Goal: Information Seeking & Learning: Find specific fact

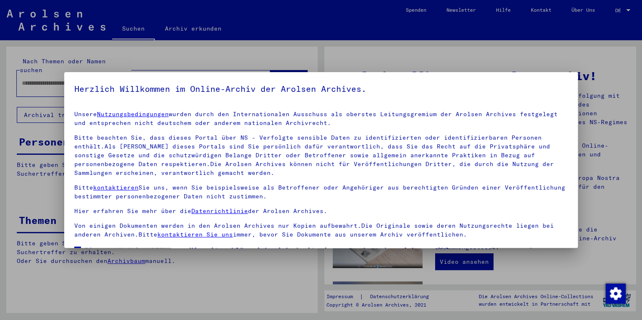
scroll to position [67, 0]
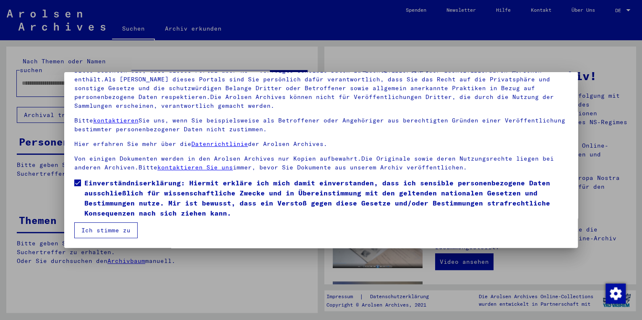
click at [94, 227] on button "Ich stimme zu" at bounding box center [105, 230] width 63 height 16
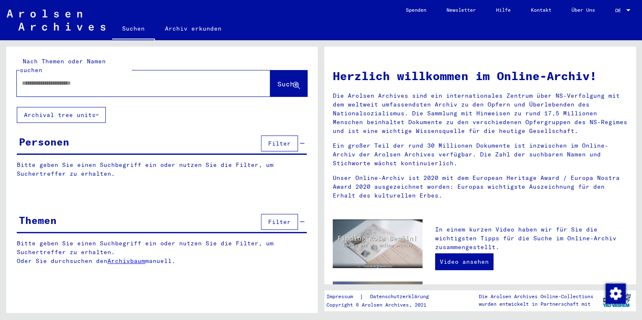
drag, startPoint x: 60, startPoint y: 89, endPoint x: 61, endPoint y: 73, distance: 15.6
click at [61, 73] on div "Nach Themen oder Namen suchen Suche" at bounding box center [161, 77] width 311 height 60
click at [61, 79] on input "text" at bounding box center [133, 83] width 223 height 9
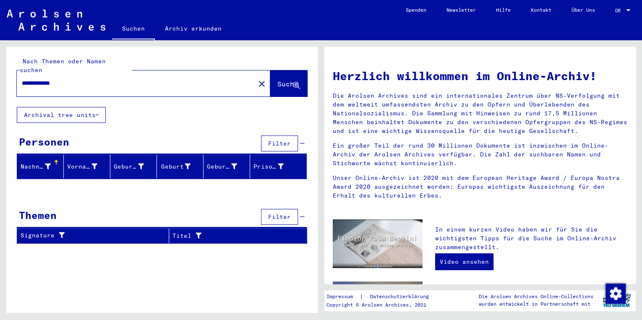
click at [60, 79] on input "**********" at bounding box center [133, 83] width 223 height 9
click at [29, 79] on input "**********" at bounding box center [133, 83] width 223 height 9
type input "*******"
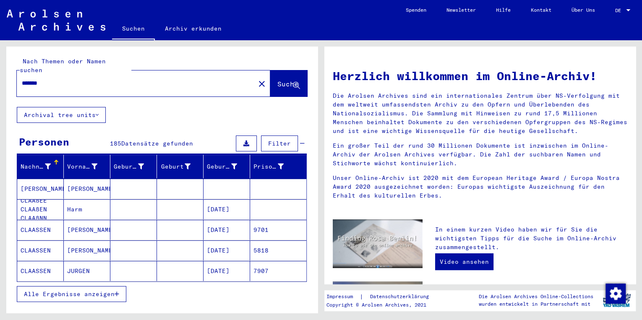
click at [93, 290] on span "Alle Ergebnisse anzeigen" at bounding box center [69, 294] width 91 height 8
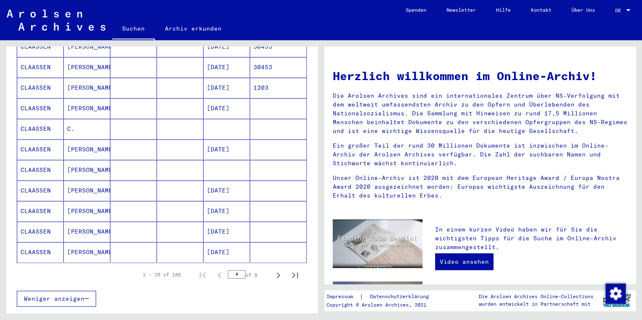
scroll to position [438, 0]
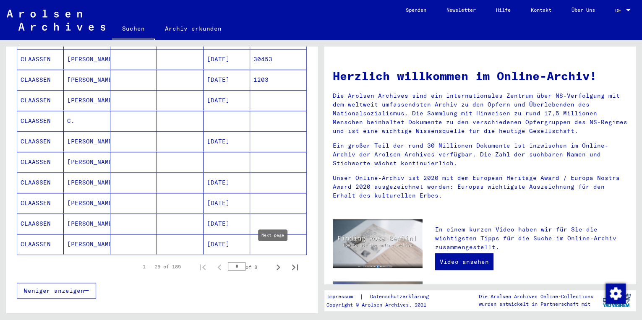
click at [275, 261] on icon "Next page" at bounding box center [278, 267] width 12 height 12
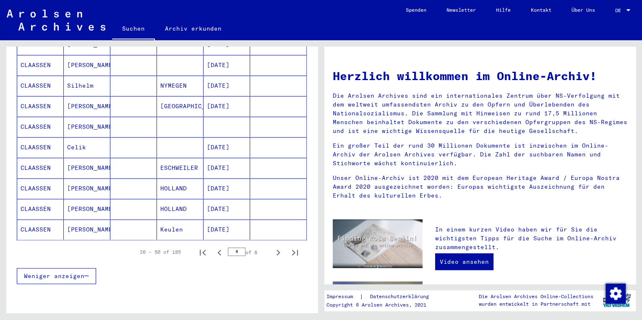
scroll to position [462, 0]
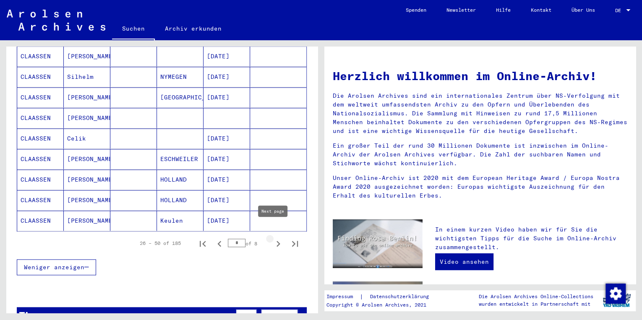
click at [277, 241] on icon "Next page" at bounding box center [279, 244] width 4 height 6
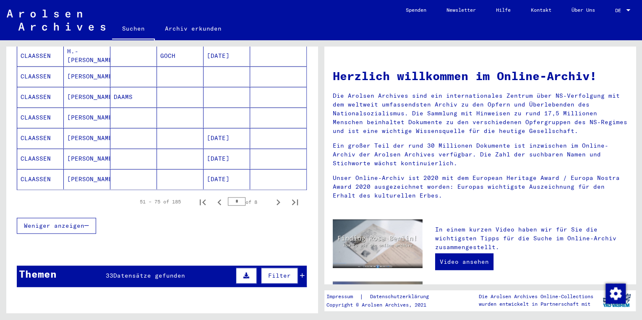
scroll to position [513, 0]
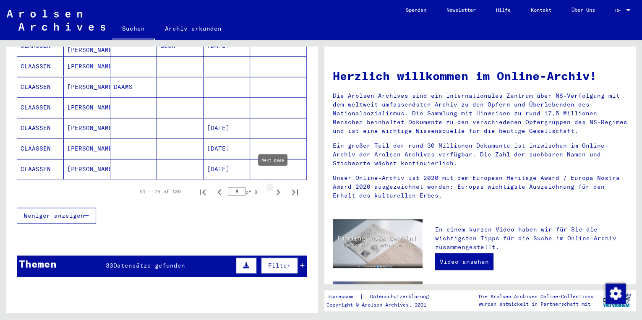
click at [272, 186] on icon "Next page" at bounding box center [278, 192] width 12 height 12
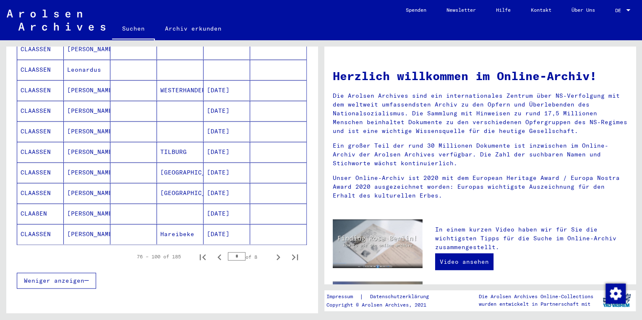
scroll to position [454, 0]
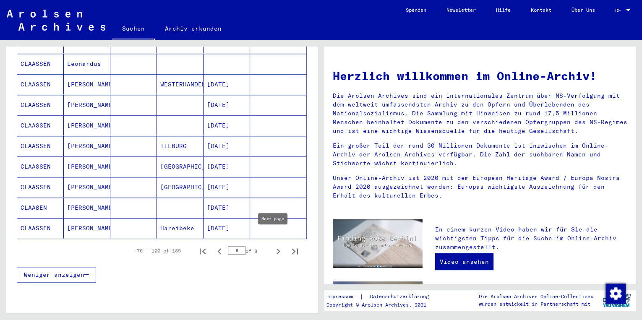
click at [274, 246] on icon "Next page" at bounding box center [278, 252] width 12 height 12
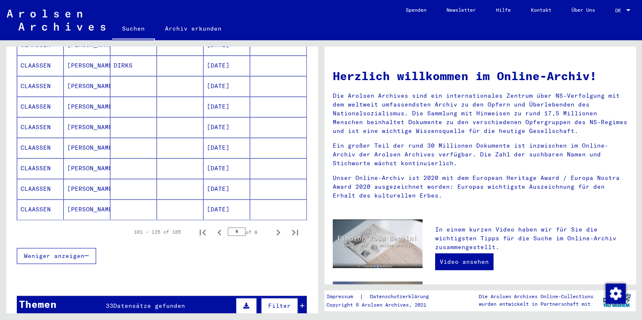
scroll to position [478, 0]
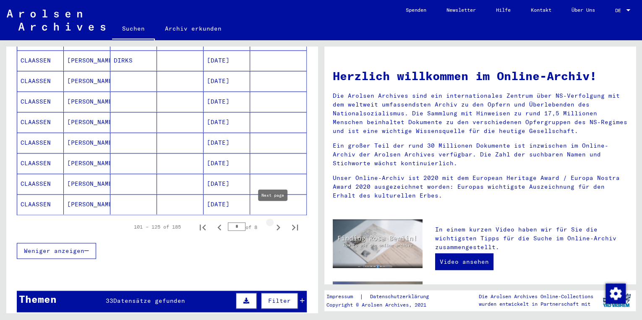
click at [274, 222] on icon "Next page" at bounding box center [278, 228] width 12 height 12
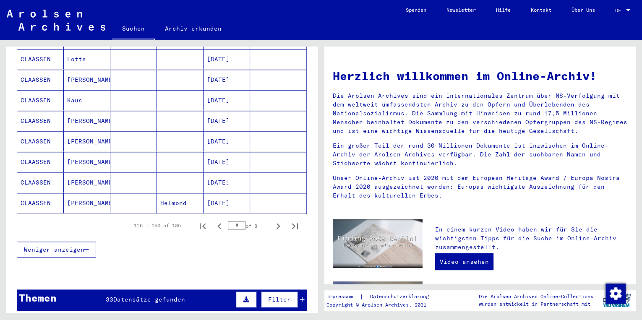
scroll to position [492, 0]
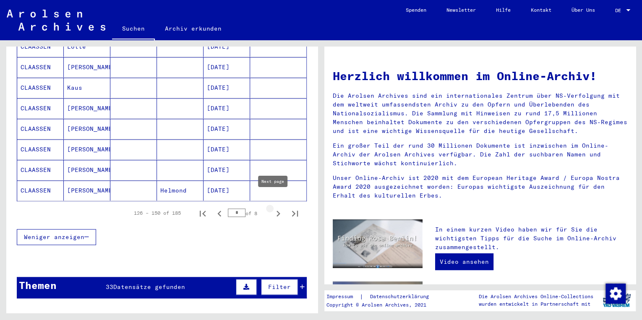
click at [272, 208] on icon "Next page" at bounding box center [278, 214] width 12 height 12
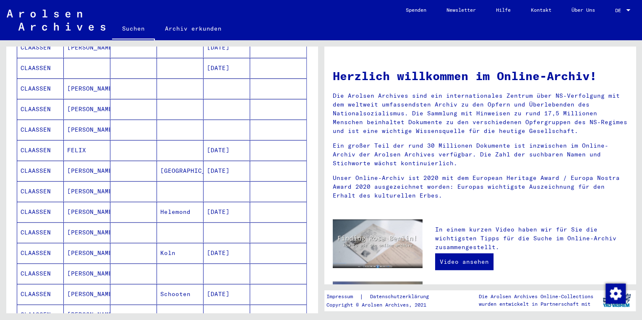
scroll to position [100, 0]
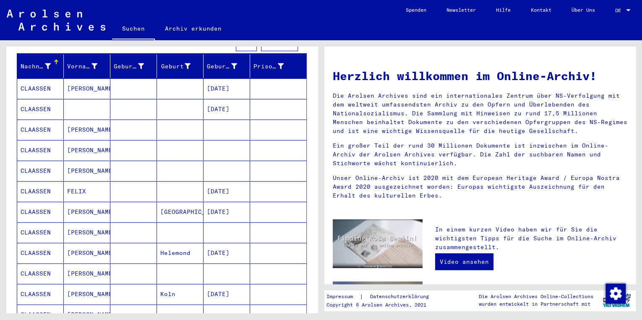
click at [94, 100] on mat-cell at bounding box center [87, 109] width 47 height 20
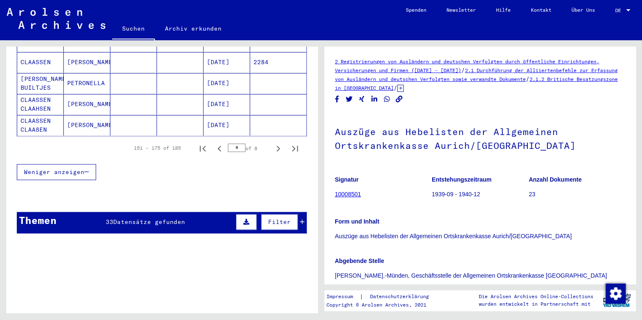
scroll to position [577, 0]
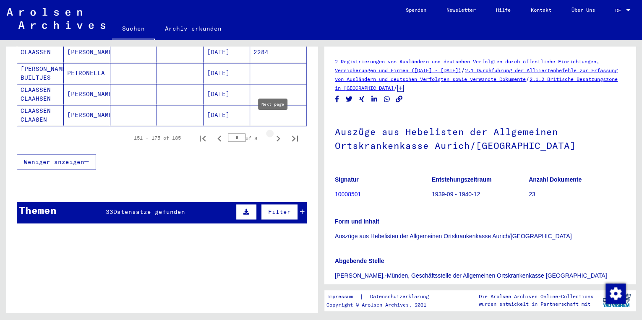
click at [272, 133] on icon "Next page" at bounding box center [278, 139] width 12 height 12
type input "*"
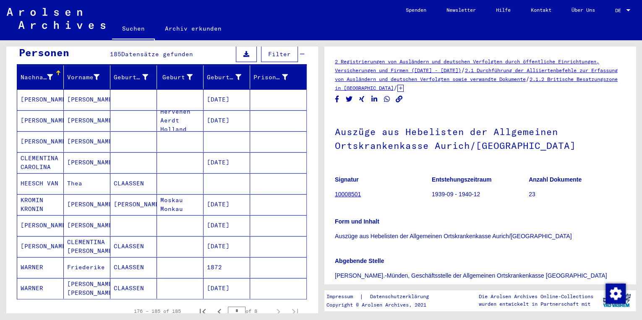
scroll to position [0, 0]
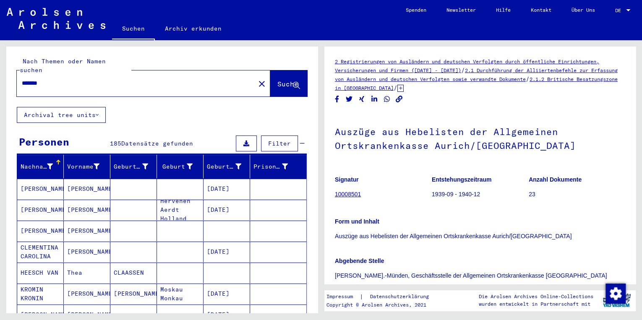
click at [22, 79] on input "*******" at bounding box center [136, 83] width 228 height 9
click at [293, 82] on icon at bounding box center [296, 85] width 7 height 7
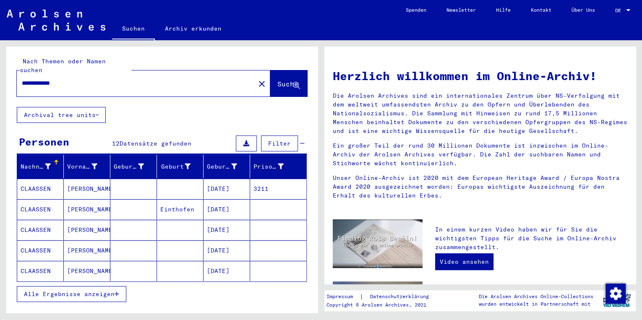
click at [226, 223] on mat-cell "[DATE]" at bounding box center [227, 230] width 47 height 20
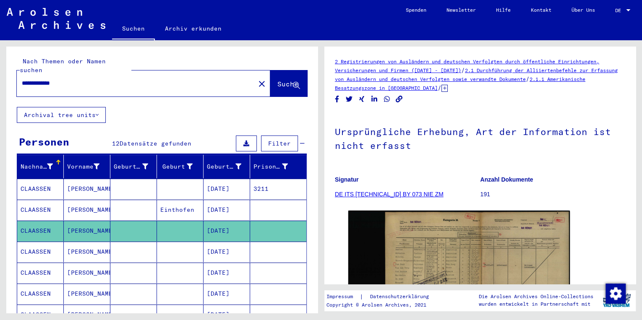
click at [224, 242] on mat-cell "[DATE]" at bounding box center [227, 252] width 47 height 21
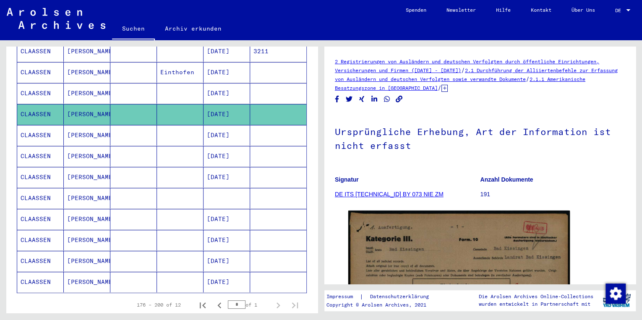
scroll to position [138, 0]
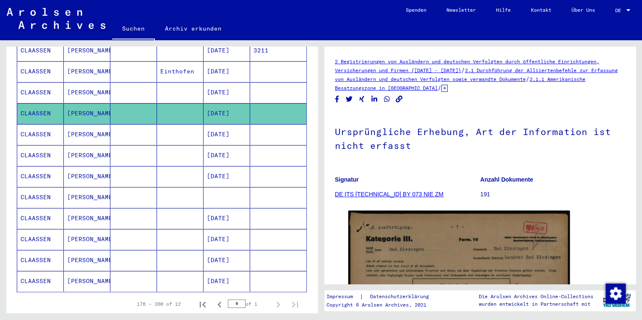
click at [222, 229] on mat-cell "[DATE]" at bounding box center [227, 239] width 47 height 21
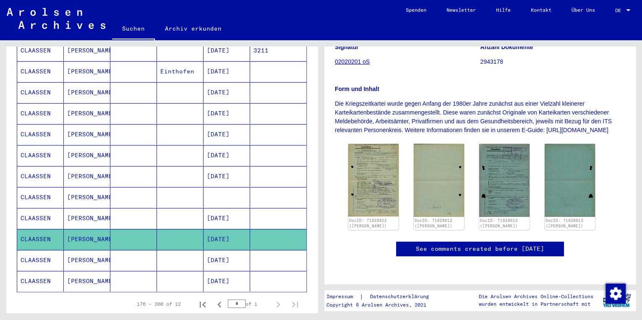
scroll to position [181, 0]
click at [375, 142] on img at bounding box center [373, 180] width 53 height 76
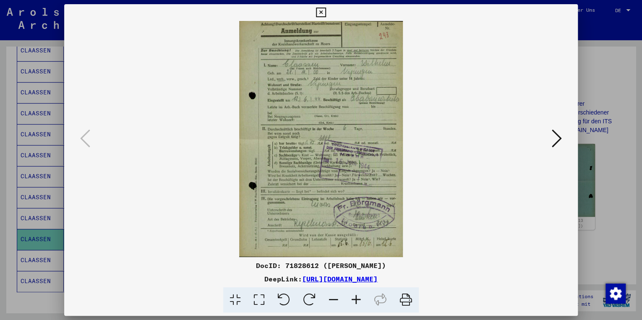
click at [558, 137] on icon at bounding box center [557, 138] width 10 height 20
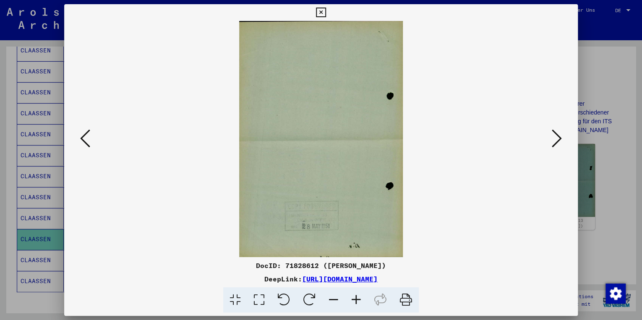
click at [558, 137] on icon at bounding box center [557, 138] width 10 height 20
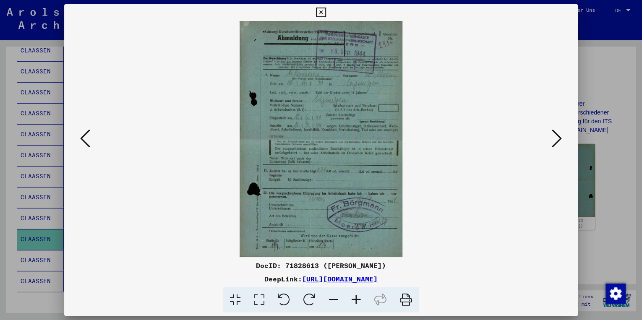
click at [558, 137] on icon at bounding box center [557, 138] width 10 height 20
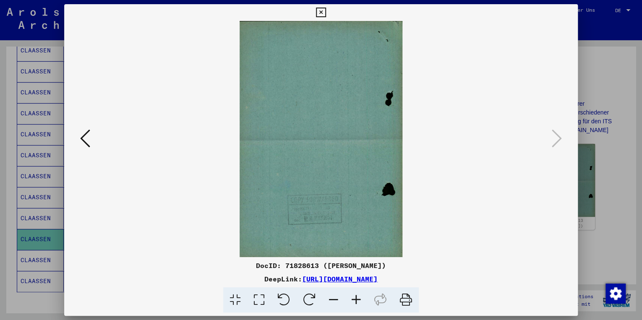
click at [317, 13] on icon at bounding box center [321, 13] width 10 height 10
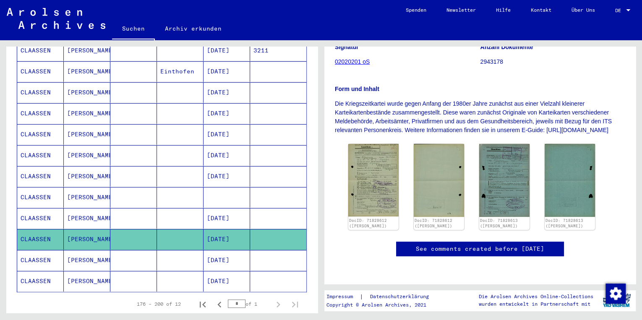
click at [237, 304] on div "176 – 200 of 12 * of 1" at bounding box center [162, 305] width 290 height 24
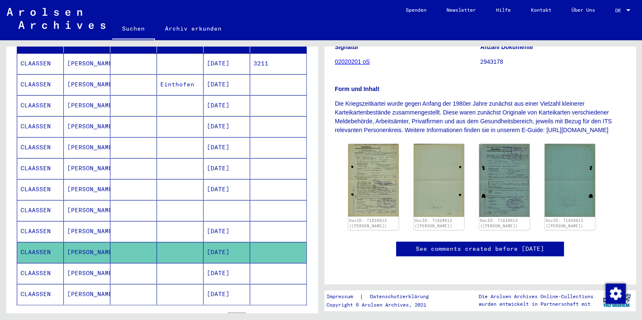
scroll to position [0, 0]
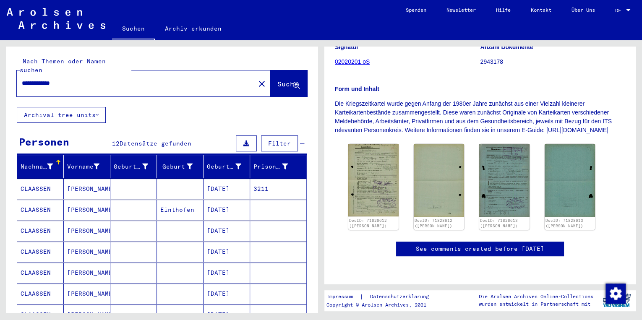
click at [31, 79] on input "**********" at bounding box center [136, 83] width 228 height 9
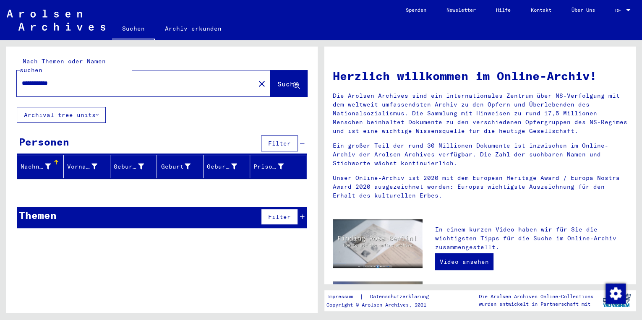
click at [59, 79] on input "**********" at bounding box center [133, 83] width 223 height 9
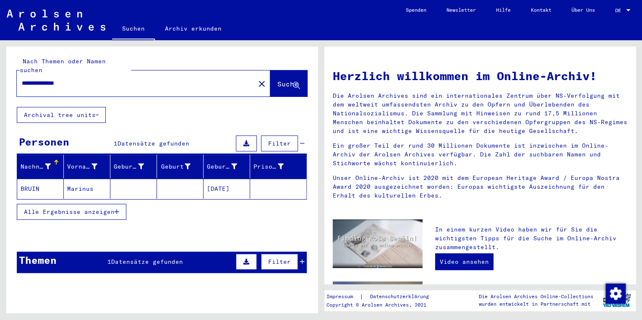
click at [73, 79] on input "**********" at bounding box center [133, 83] width 223 height 9
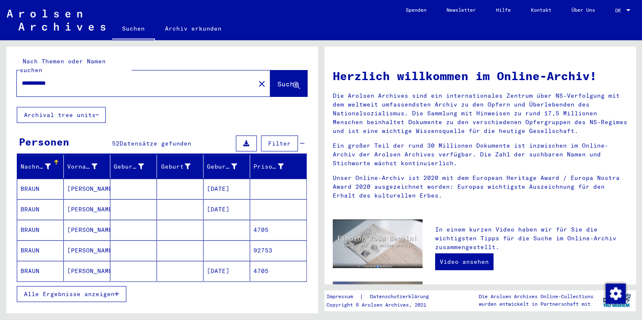
click at [219, 223] on mat-cell at bounding box center [227, 230] width 47 height 20
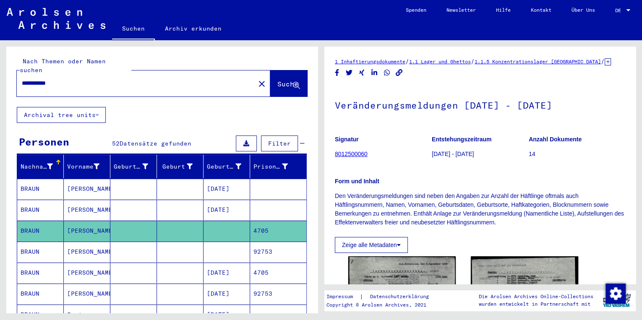
click at [222, 245] on mat-cell at bounding box center [227, 252] width 47 height 21
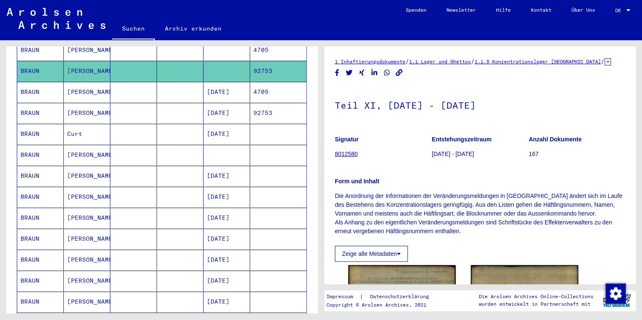
scroll to position [182, 0]
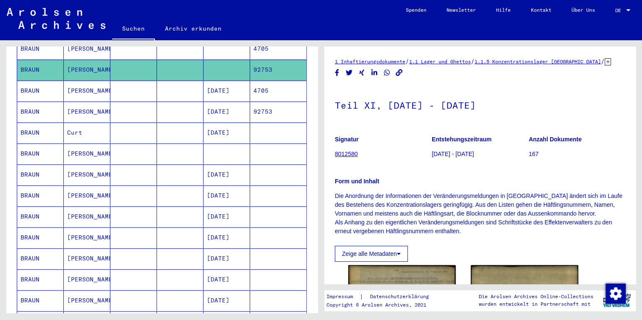
click at [217, 144] on mat-cell at bounding box center [227, 154] width 47 height 21
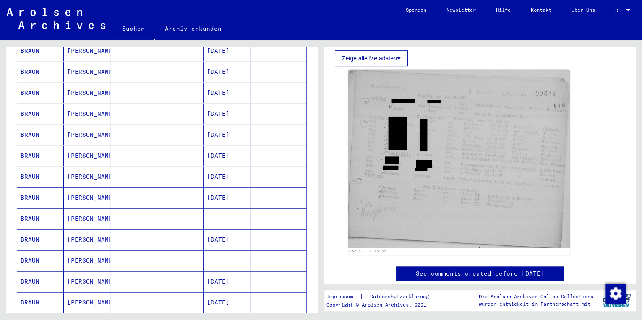
scroll to position [325, 0]
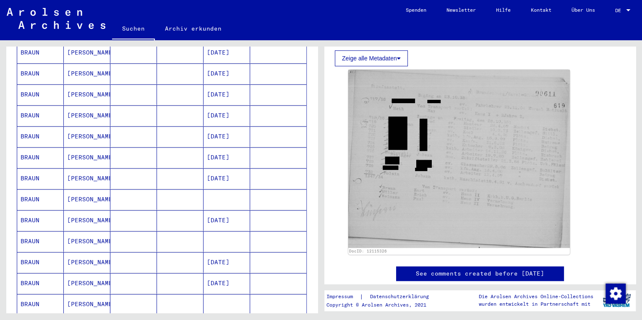
click at [230, 189] on mat-cell at bounding box center [227, 199] width 47 height 21
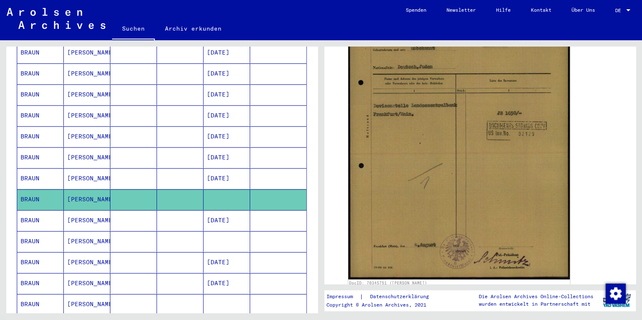
scroll to position [244, 0]
click at [226, 236] on mat-cell at bounding box center [227, 241] width 47 height 21
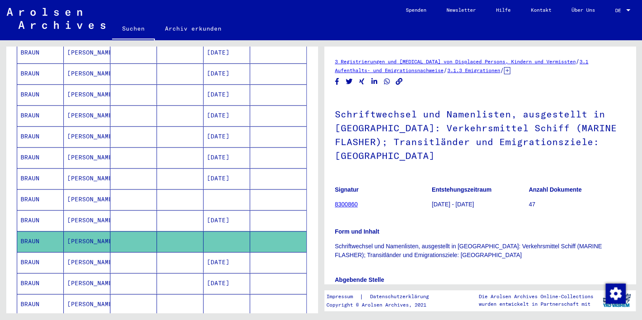
click at [227, 294] on mat-cell at bounding box center [227, 304] width 47 height 21
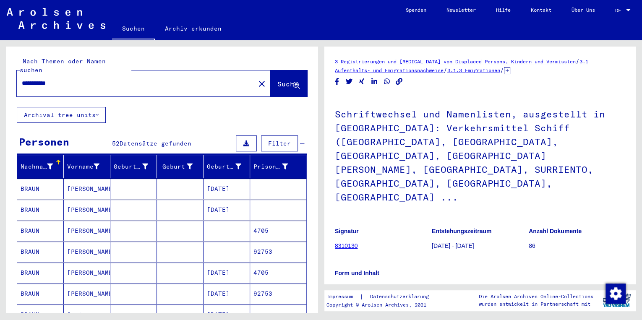
click at [54, 79] on input "**********" at bounding box center [136, 83] width 228 height 9
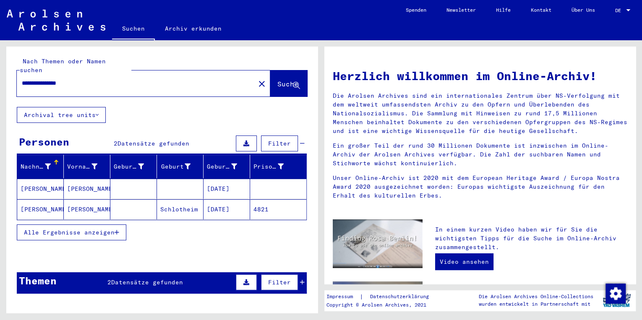
click at [214, 179] on mat-cell "[DATE]" at bounding box center [227, 189] width 47 height 20
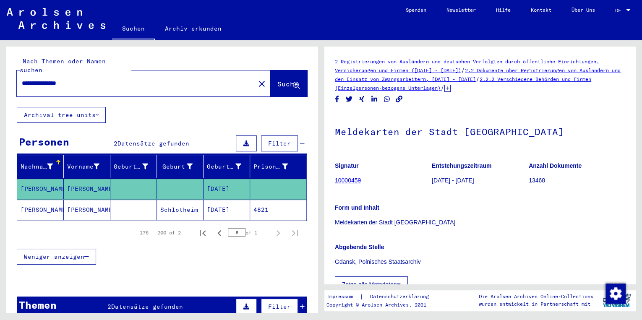
click at [220, 200] on mat-cell "[DATE]" at bounding box center [227, 210] width 47 height 21
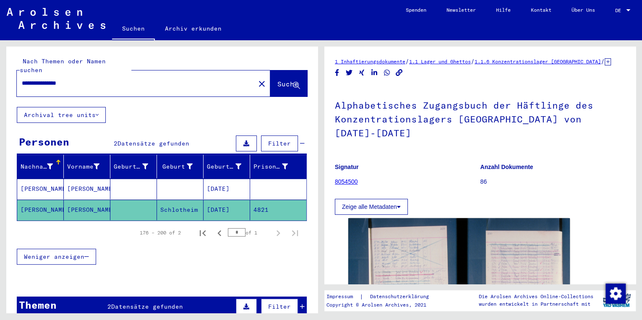
click at [76, 79] on input "**********" at bounding box center [136, 83] width 228 height 9
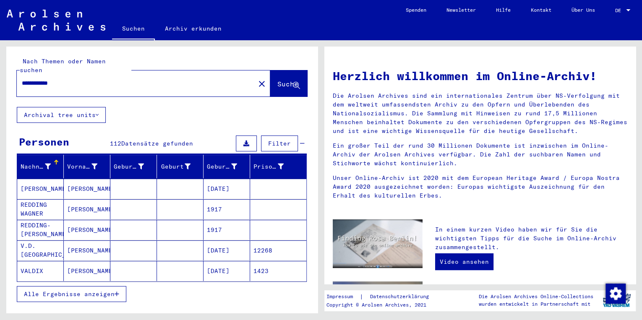
click at [94, 286] on button "Alle Ergebnisse anzeigen" at bounding box center [72, 294] width 110 height 16
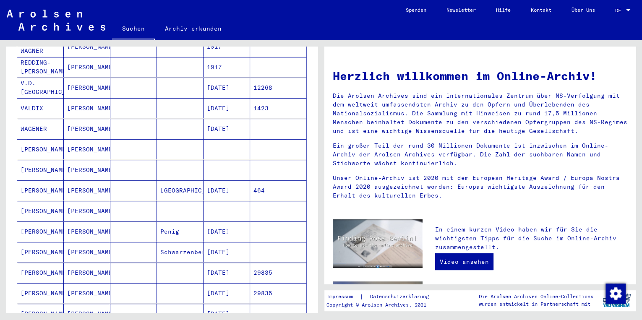
scroll to position [183, 0]
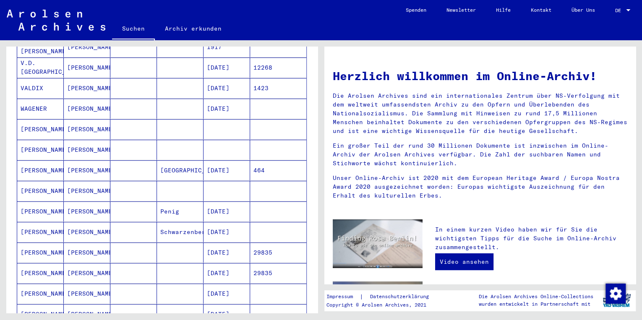
click at [217, 119] on mat-cell at bounding box center [227, 129] width 47 height 20
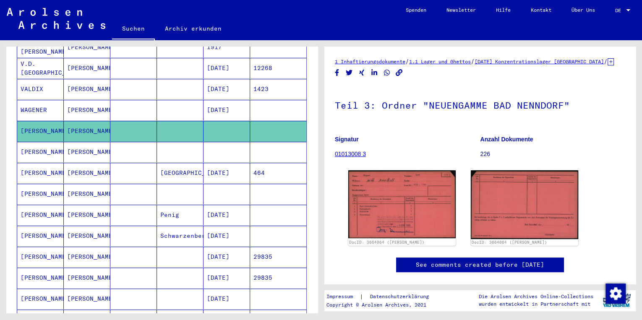
click at [221, 142] on mat-cell at bounding box center [227, 152] width 47 height 21
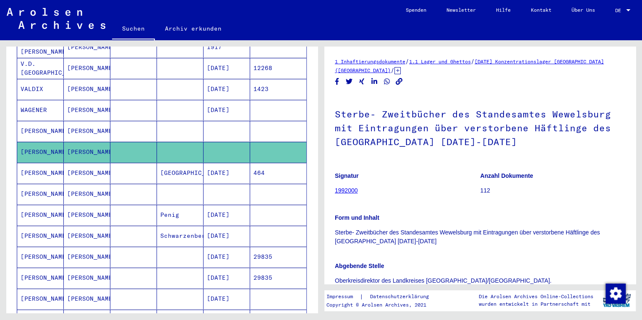
click at [227, 188] on mat-cell at bounding box center [227, 194] width 47 height 21
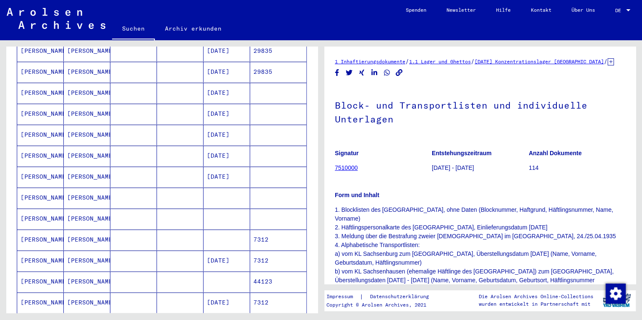
scroll to position [398, 0]
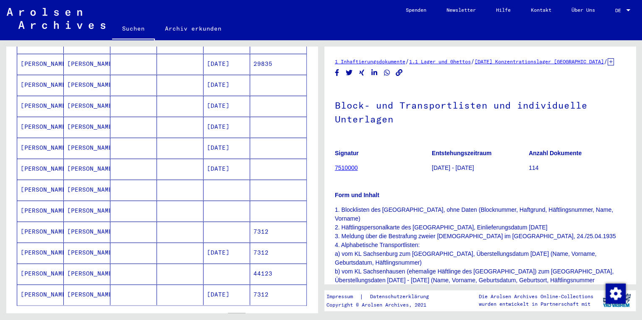
click at [216, 180] on mat-cell at bounding box center [227, 190] width 47 height 21
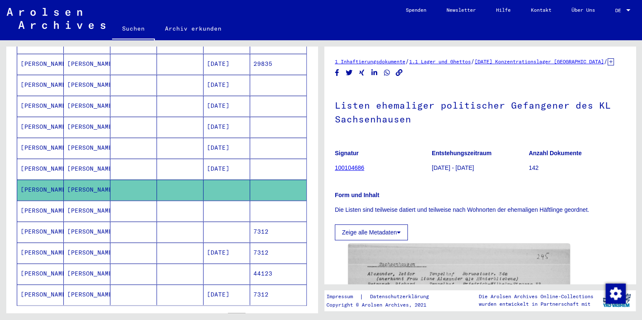
click at [223, 204] on mat-cell at bounding box center [227, 211] width 47 height 21
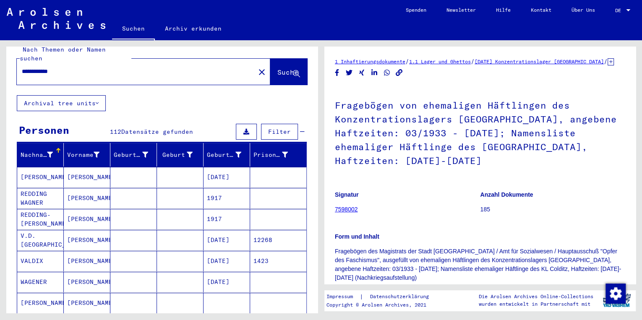
scroll to position [9, 0]
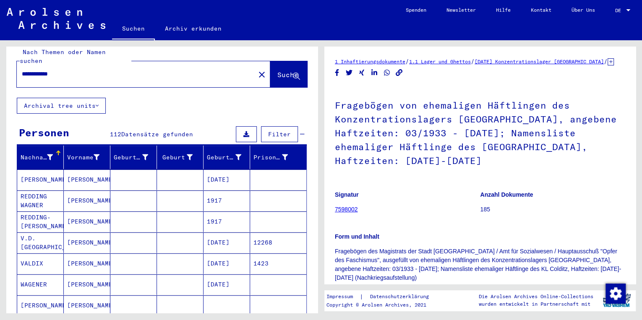
click at [42, 70] on input "**********" at bounding box center [136, 74] width 228 height 9
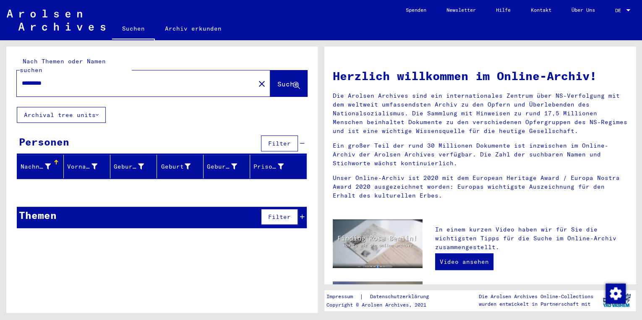
drag, startPoint x: 59, startPoint y: 71, endPoint x: -65, endPoint y: 82, distance: 124.7
click at [0, 82] on html "Suchen Archiv erkunden Spenden Newsletter Hilfe Kontakt Über Uns Suchen Archiv …" at bounding box center [321, 160] width 642 height 320
type input "**********"
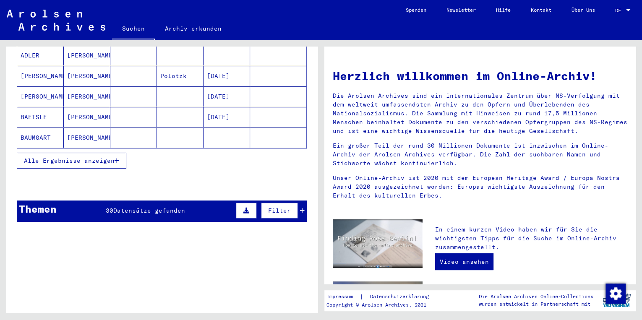
scroll to position [139, 0]
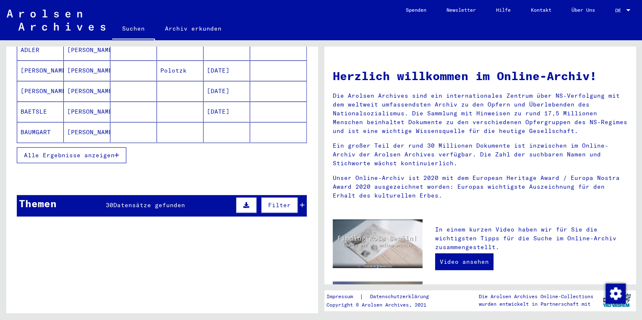
click at [42, 152] on span "Alle Ergebnisse anzeigen" at bounding box center [69, 156] width 91 height 8
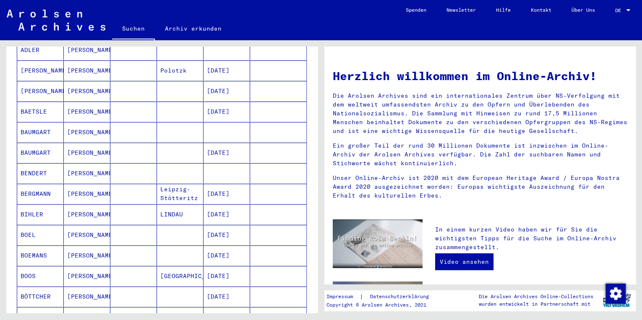
drag, startPoint x: 312, startPoint y: 124, endPoint x: 319, endPoint y: 139, distance: 16.7
click at [319, 139] on div "**********" at bounding box center [160, 176] width 321 height 273
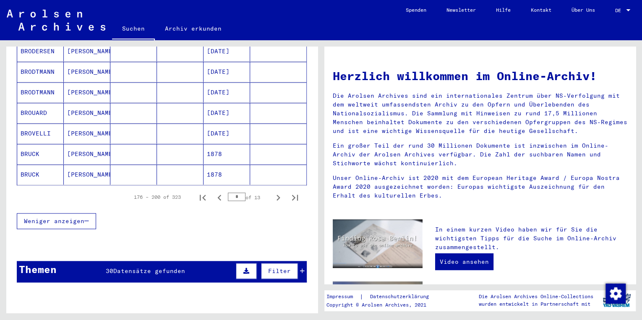
scroll to position [513, 0]
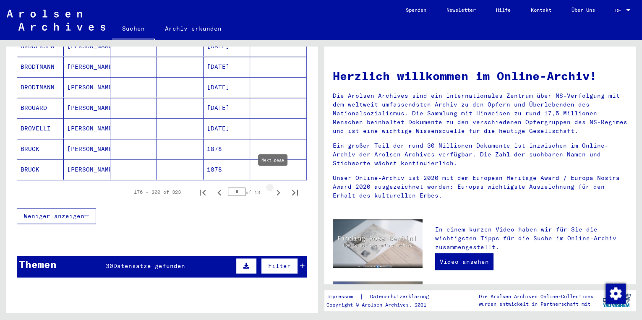
click at [272, 187] on icon "Next page" at bounding box center [278, 193] width 12 height 12
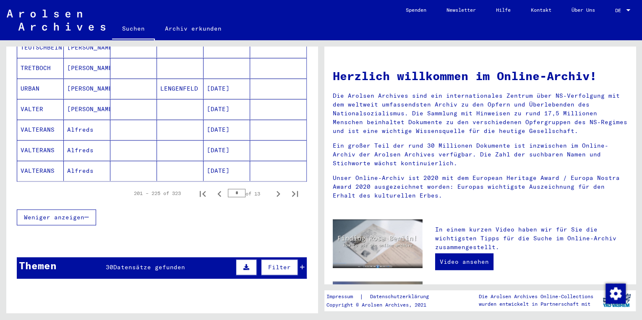
scroll to position [518, 0]
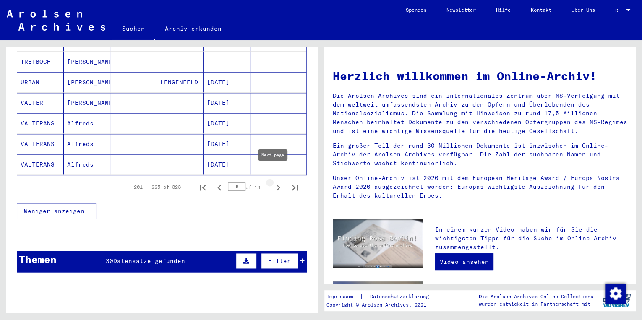
click at [277, 185] on icon "Next page" at bounding box center [279, 188] width 4 height 6
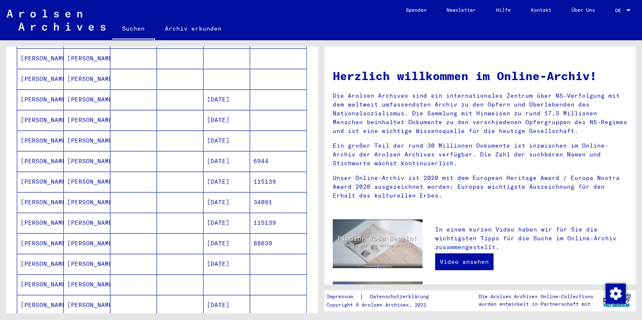
scroll to position [281, 0]
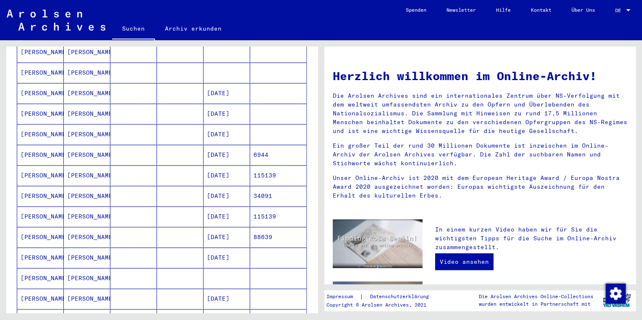
click at [213, 268] on mat-cell at bounding box center [227, 278] width 47 height 20
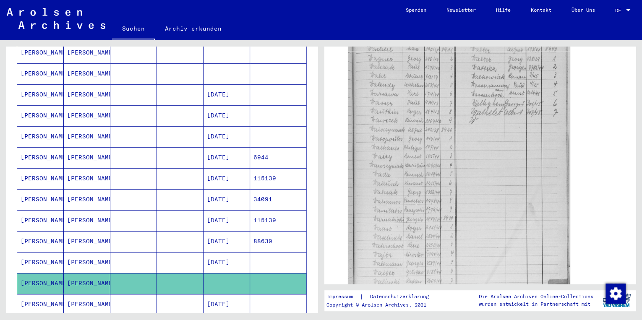
scroll to position [337, 0]
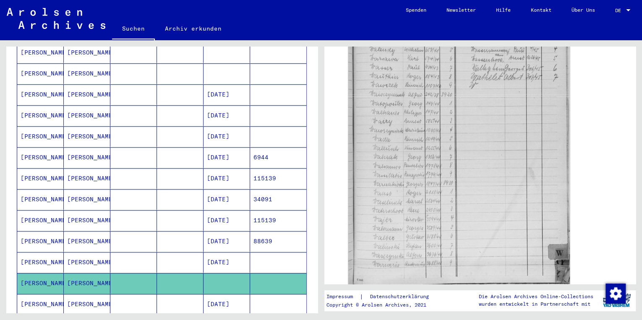
click at [227, 63] on mat-cell at bounding box center [227, 73] width 47 height 21
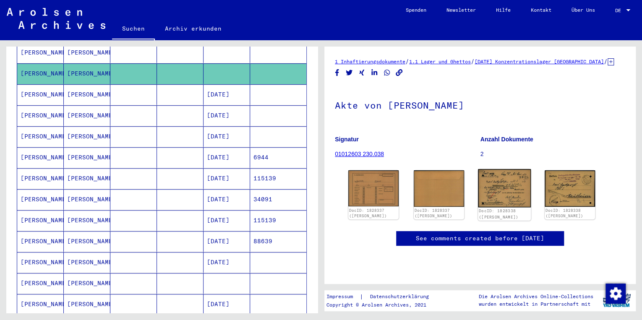
click at [489, 196] on img at bounding box center [504, 188] width 53 height 38
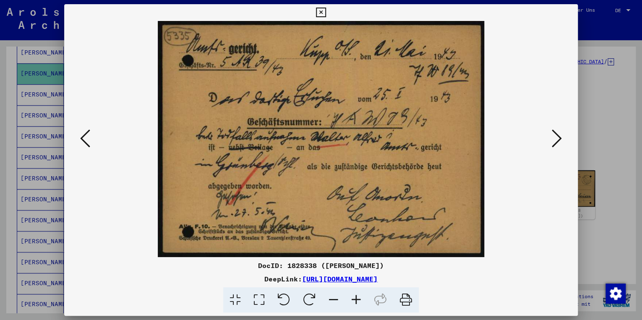
drag, startPoint x: 439, startPoint y: 116, endPoint x: 436, endPoint y: 75, distance: 41.6
click at [436, 75] on img at bounding box center [321, 139] width 457 height 236
click at [319, 12] on icon at bounding box center [321, 13] width 10 height 10
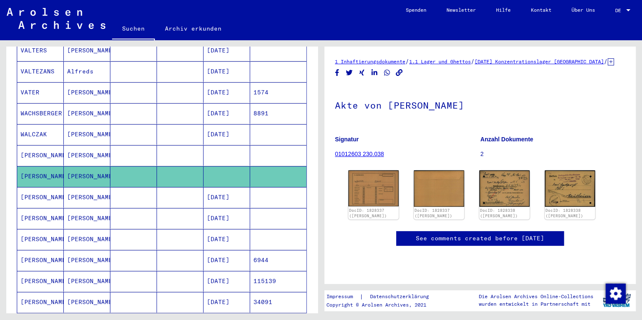
scroll to position [174, 0]
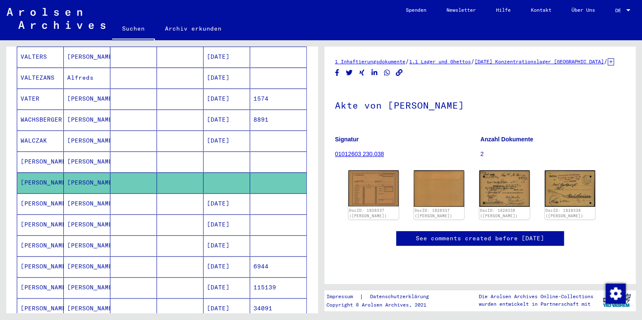
click at [240, 156] on mat-cell at bounding box center [227, 162] width 47 height 21
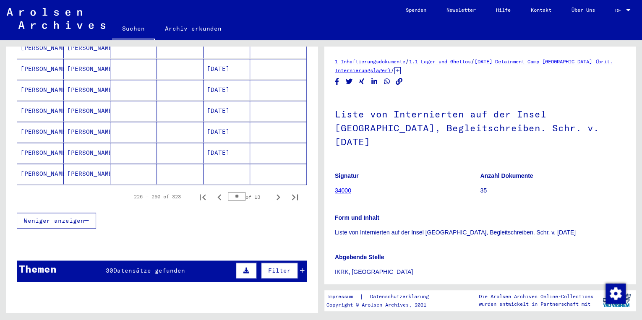
scroll to position [535, 0]
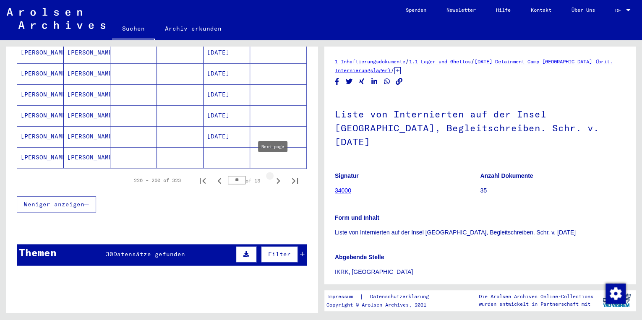
click at [274, 175] on icon "Next page" at bounding box center [278, 181] width 12 height 12
type input "**"
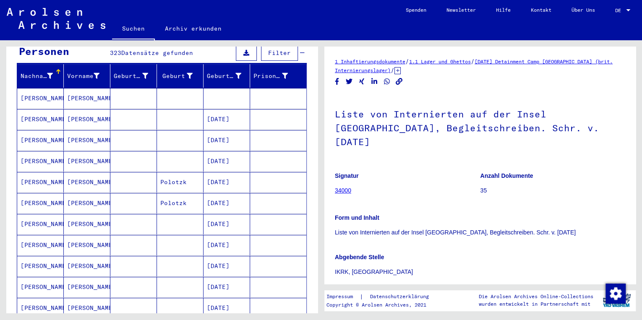
scroll to position [76, 0]
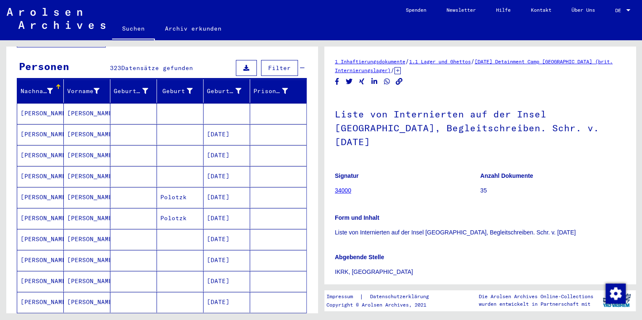
click at [218, 106] on mat-cell at bounding box center [227, 113] width 47 height 21
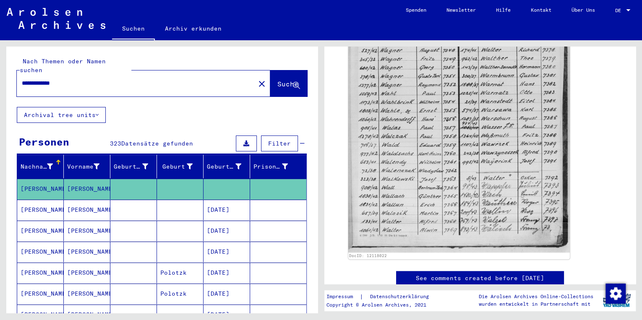
drag, startPoint x: 71, startPoint y: 74, endPoint x: -95, endPoint y: 69, distance: 166.3
click at [0, 69] on html "**********" at bounding box center [321, 160] width 642 height 320
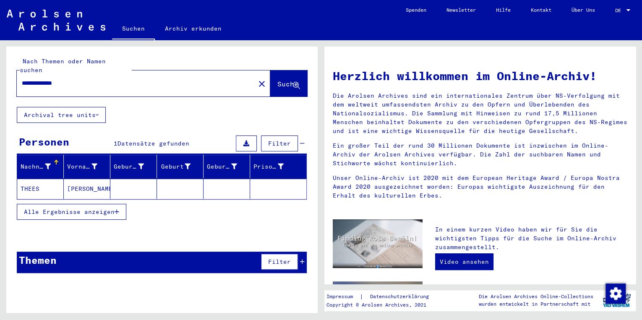
click at [55, 79] on input "**********" at bounding box center [133, 83] width 223 height 9
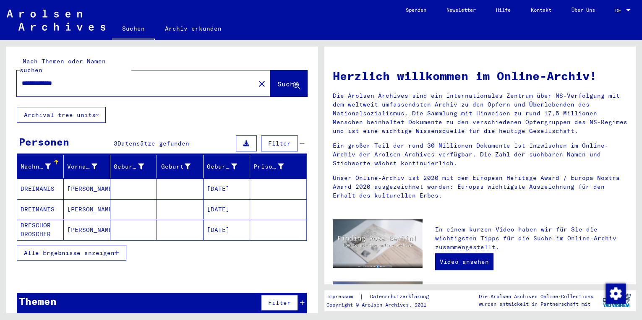
click at [101, 249] on span "Alle Ergebnisse anzeigen" at bounding box center [69, 253] width 91 height 8
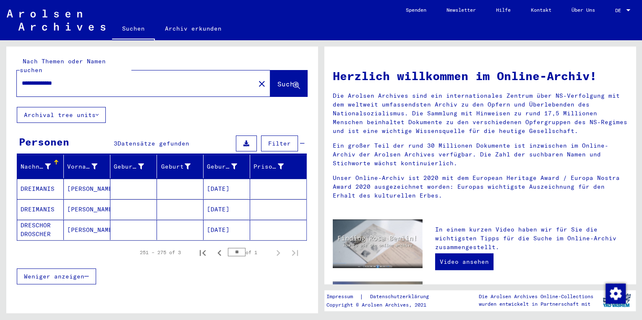
drag, startPoint x: 79, startPoint y: 71, endPoint x: -50, endPoint y: 57, distance: 130.0
click at [0, 57] on html "**********" at bounding box center [321, 160] width 642 height 320
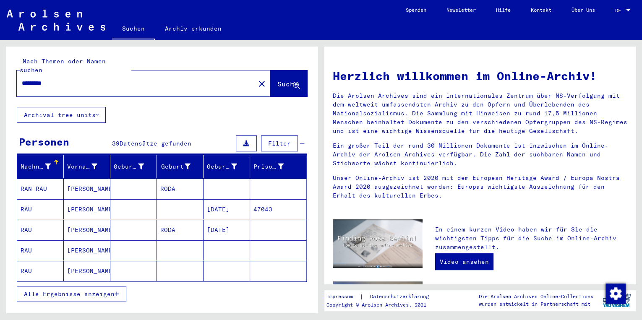
click at [228, 240] on mat-cell at bounding box center [227, 250] width 47 height 20
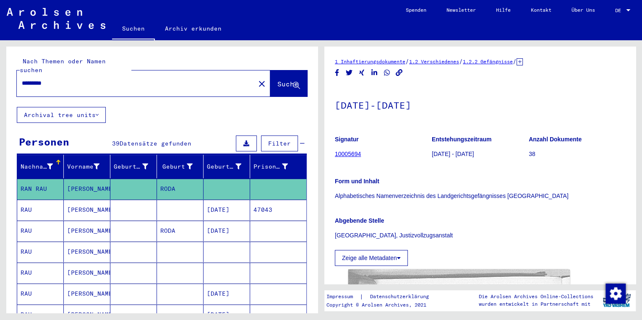
click at [228, 242] on mat-cell at bounding box center [227, 252] width 47 height 21
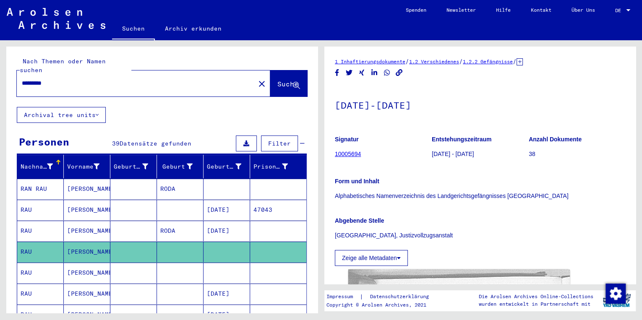
click at [313, 136] on div "Nach Themen oder Namen suchen ********* close Suche Archival tree units Persone…" at bounding box center [161, 183] width 311 height 273
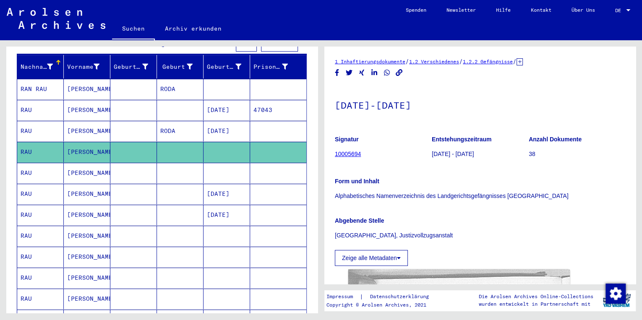
scroll to position [159, 0]
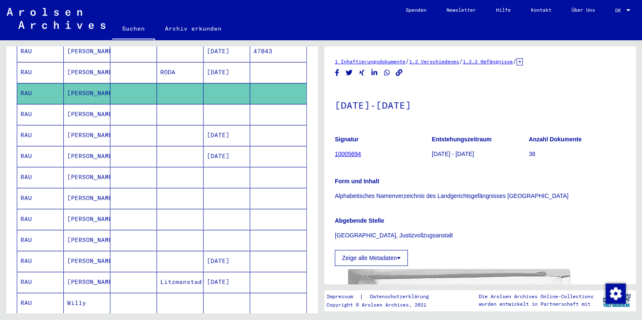
click at [229, 154] on mat-cell "[DATE]" at bounding box center [227, 156] width 47 height 21
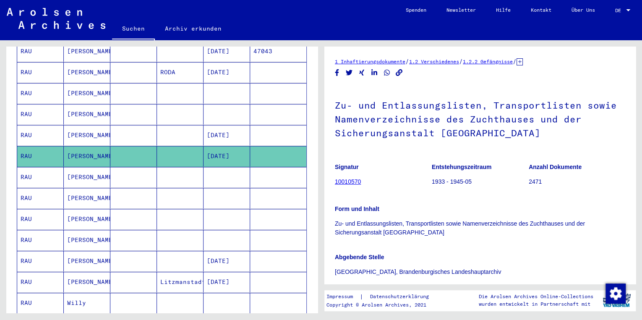
click at [228, 167] on mat-cell at bounding box center [227, 177] width 47 height 21
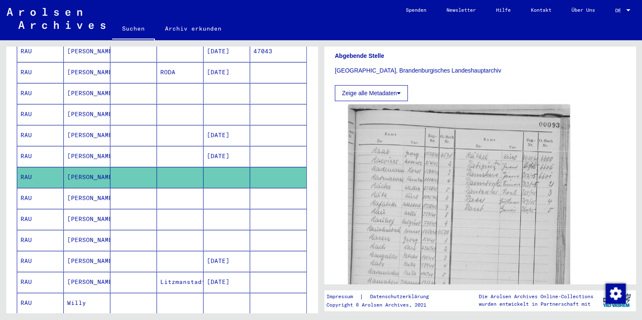
scroll to position [208, 0]
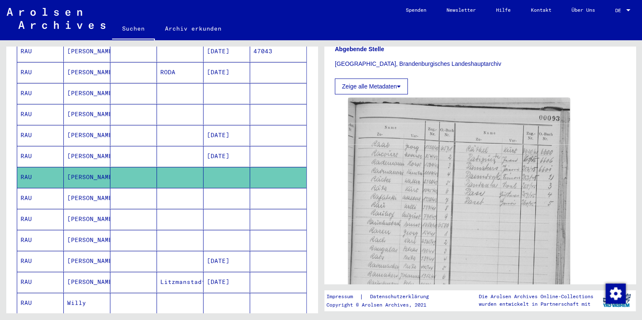
click at [212, 188] on mat-cell at bounding box center [227, 198] width 47 height 21
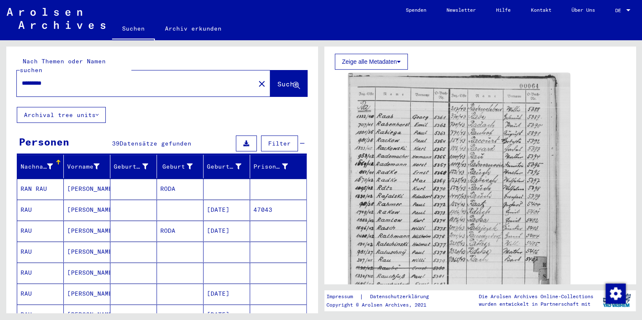
click at [52, 79] on input "*********" at bounding box center [136, 83] width 228 height 9
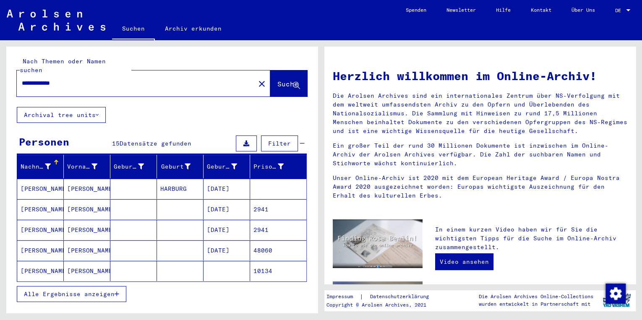
click at [232, 263] on mat-cell at bounding box center [227, 271] width 47 height 20
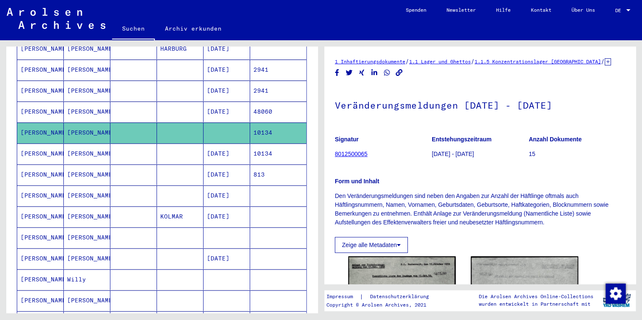
scroll to position [145, 0]
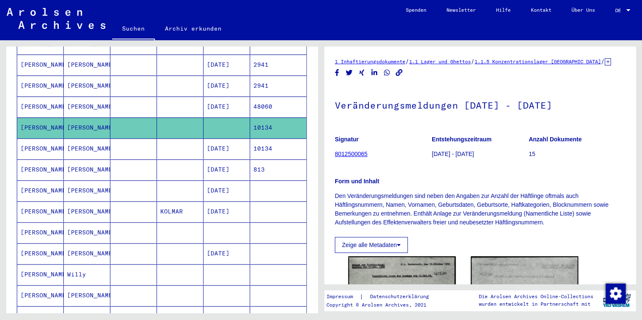
click at [211, 222] on mat-cell at bounding box center [227, 232] width 47 height 21
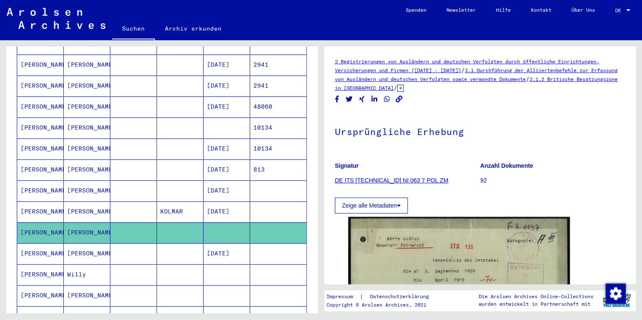
click at [315, 191] on div "**********" at bounding box center [160, 176] width 321 height 273
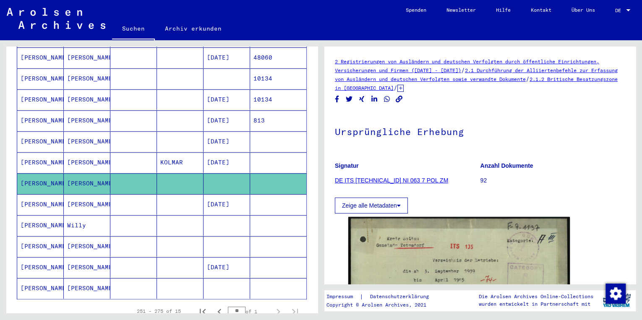
scroll to position [213, 0]
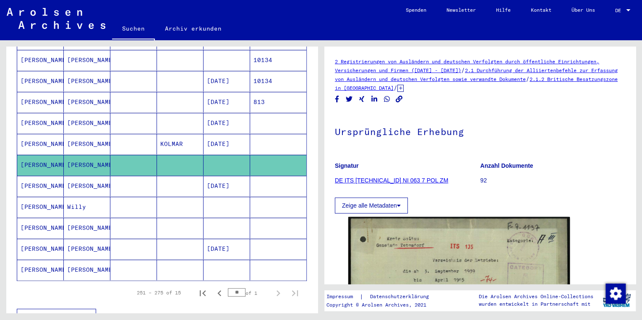
click at [231, 197] on mat-cell at bounding box center [227, 207] width 47 height 21
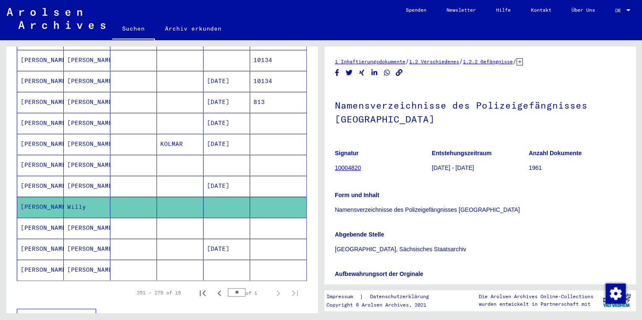
click at [224, 218] on mat-cell at bounding box center [227, 228] width 47 height 21
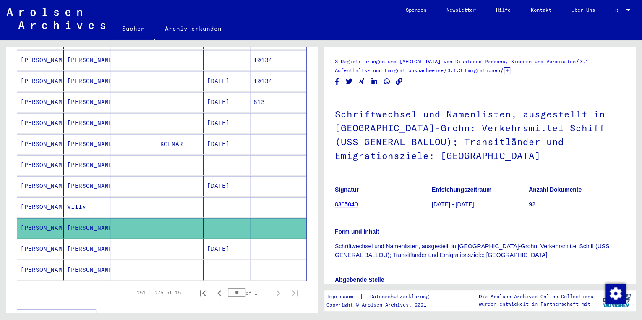
click at [233, 260] on mat-cell at bounding box center [227, 270] width 47 height 21
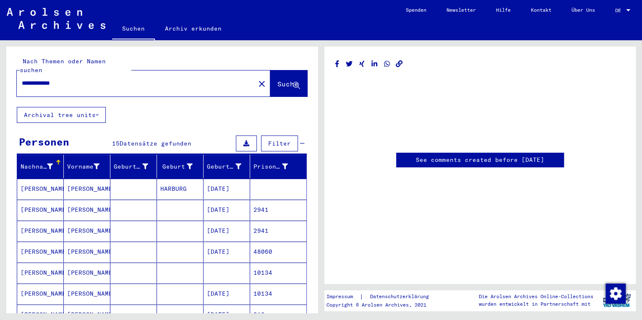
drag, startPoint x: 88, startPoint y: 68, endPoint x: -54, endPoint y: 54, distance: 142.5
click at [0, 54] on html "**********" at bounding box center [321, 160] width 642 height 320
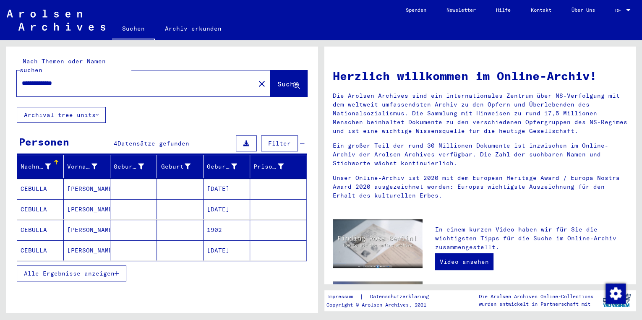
click at [79, 118] on div "**********" at bounding box center [161, 194] width 311 height 295
click at [219, 225] on mat-cell "1902" at bounding box center [227, 230] width 47 height 20
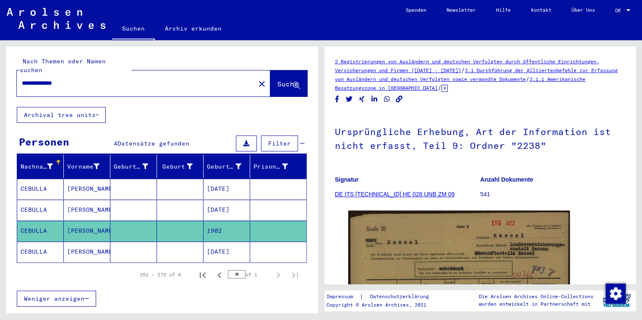
click at [227, 200] on mat-cell "[DATE]" at bounding box center [227, 210] width 47 height 21
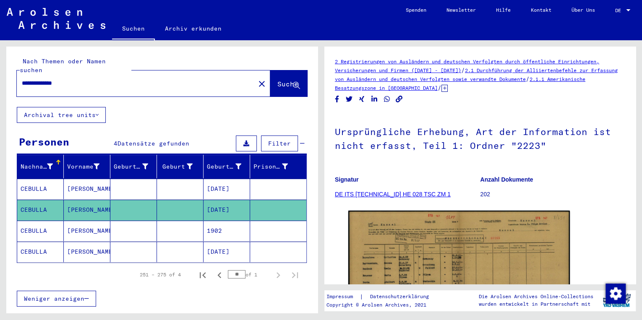
drag, startPoint x: 87, startPoint y: 74, endPoint x: -111, endPoint y: 76, distance: 198.5
drag, startPoint x: -111, startPoint y: 76, endPoint x: 6, endPoint y: 74, distance: 117.1
drag, startPoint x: 6, startPoint y: 74, endPoint x: 76, endPoint y: 72, distance: 70.1
click at [76, 79] on input "**********" at bounding box center [136, 83] width 228 height 9
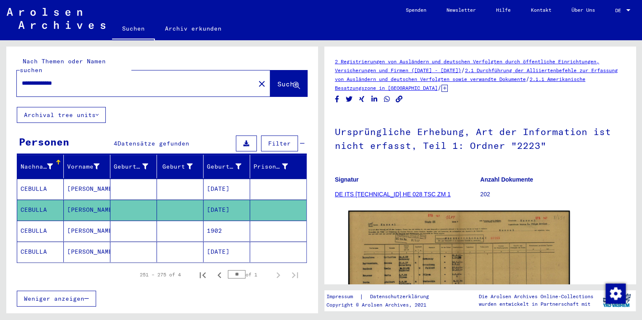
click at [76, 79] on input "**********" at bounding box center [136, 83] width 228 height 9
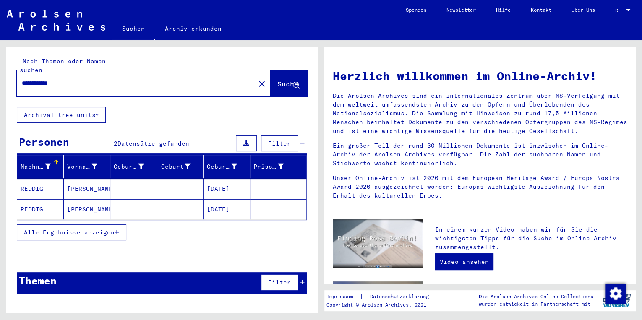
click at [59, 79] on input "**********" at bounding box center [133, 83] width 223 height 9
type input "**********"
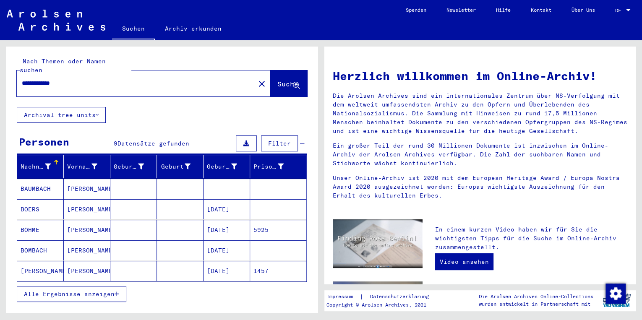
click at [230, 179] on mat-cell at bounding box center [227, 189] width 47 height 20
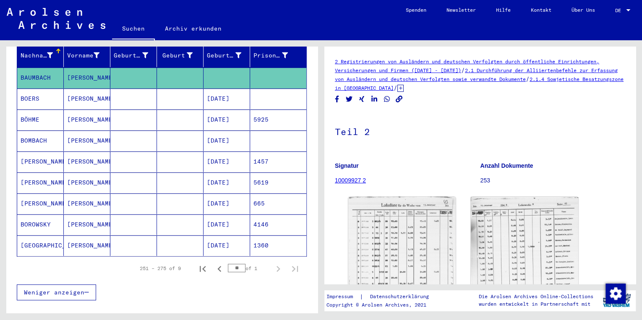
scroll to position [112, 0]
